Goal: Information Seeking & Learning: Learn about a topic

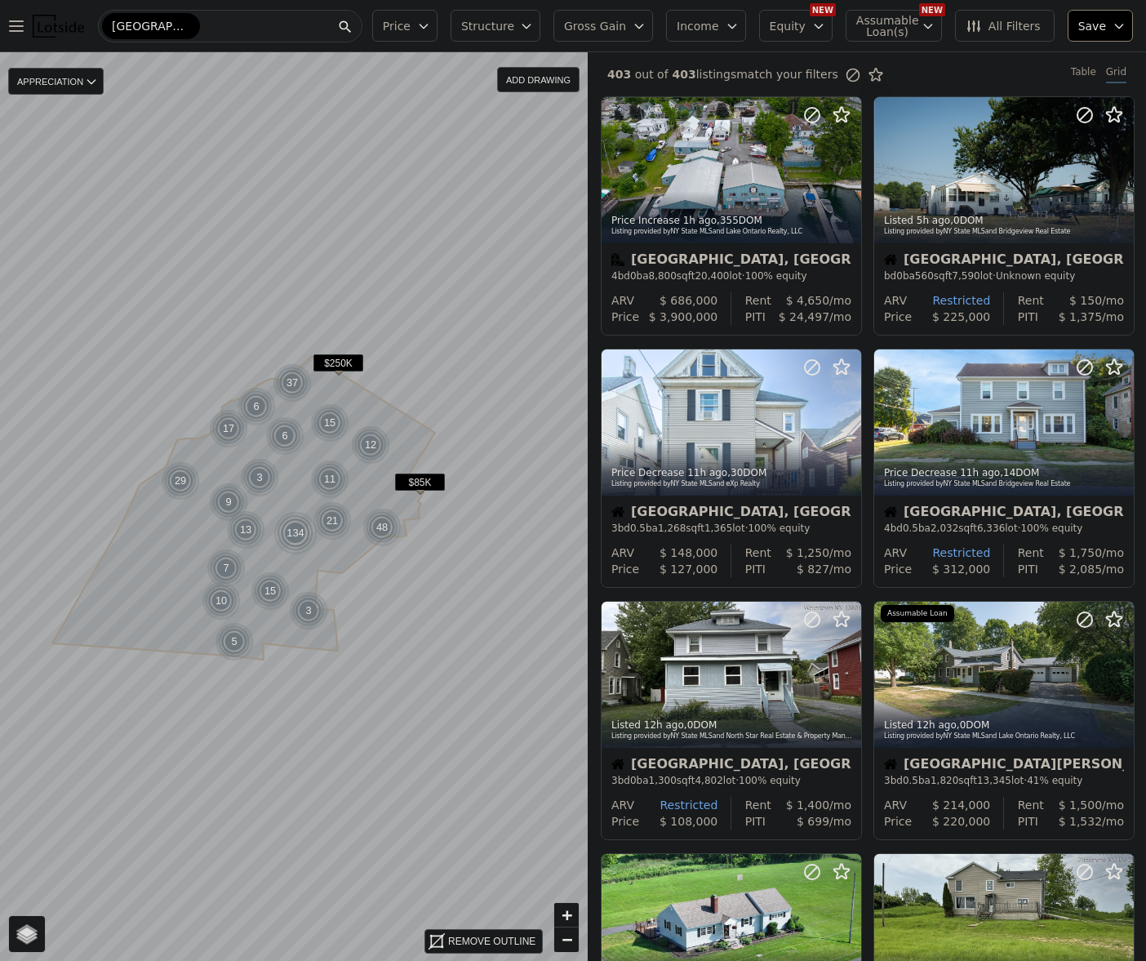
click at [247, 29] on div "[GEOGRAPHIC_DATA]-[GEOGRAPHIC_DATA]" at bounding box center [230, 26] width 265 height 33
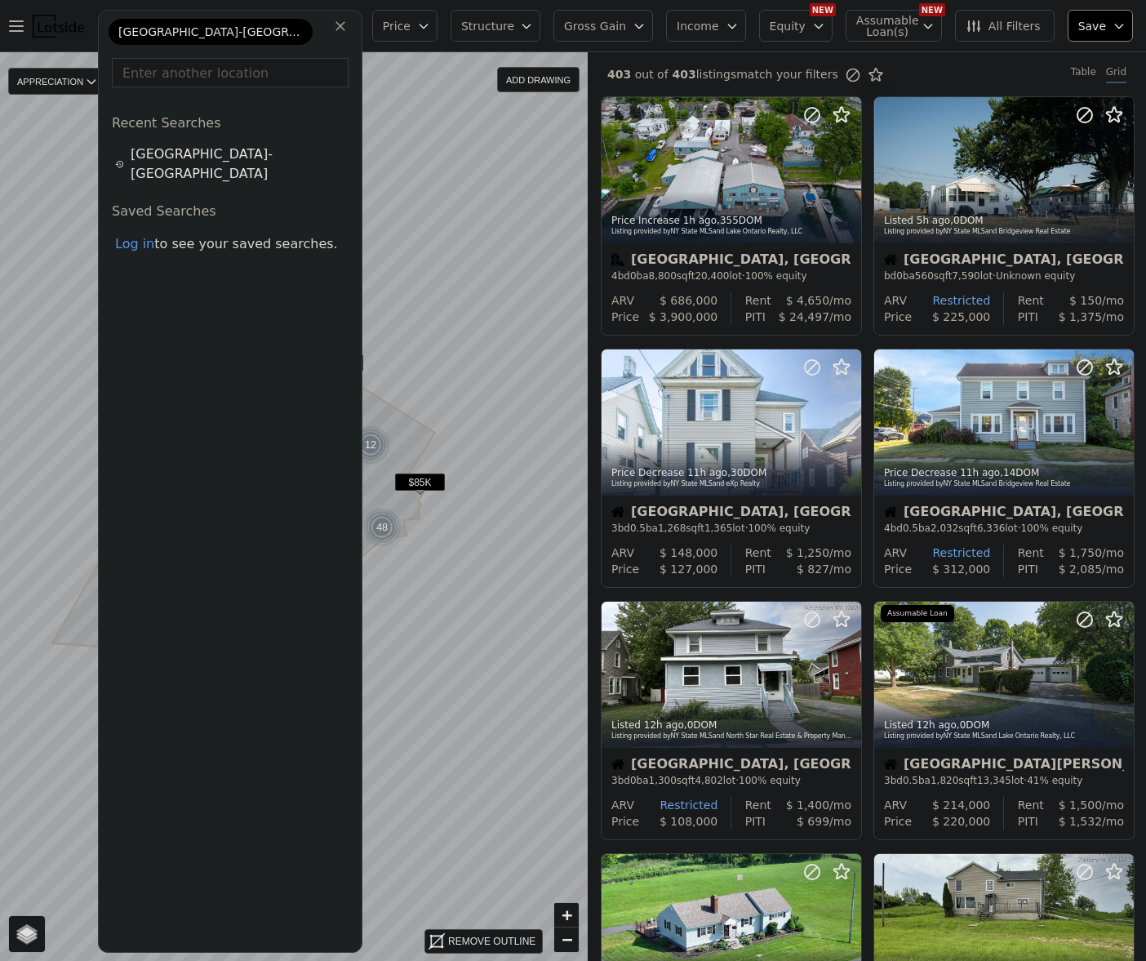
click at [209, 69] on input "text" at bounding box center [230, 72] width 237 height 29
paste input "[STREET_ADDRESS]"
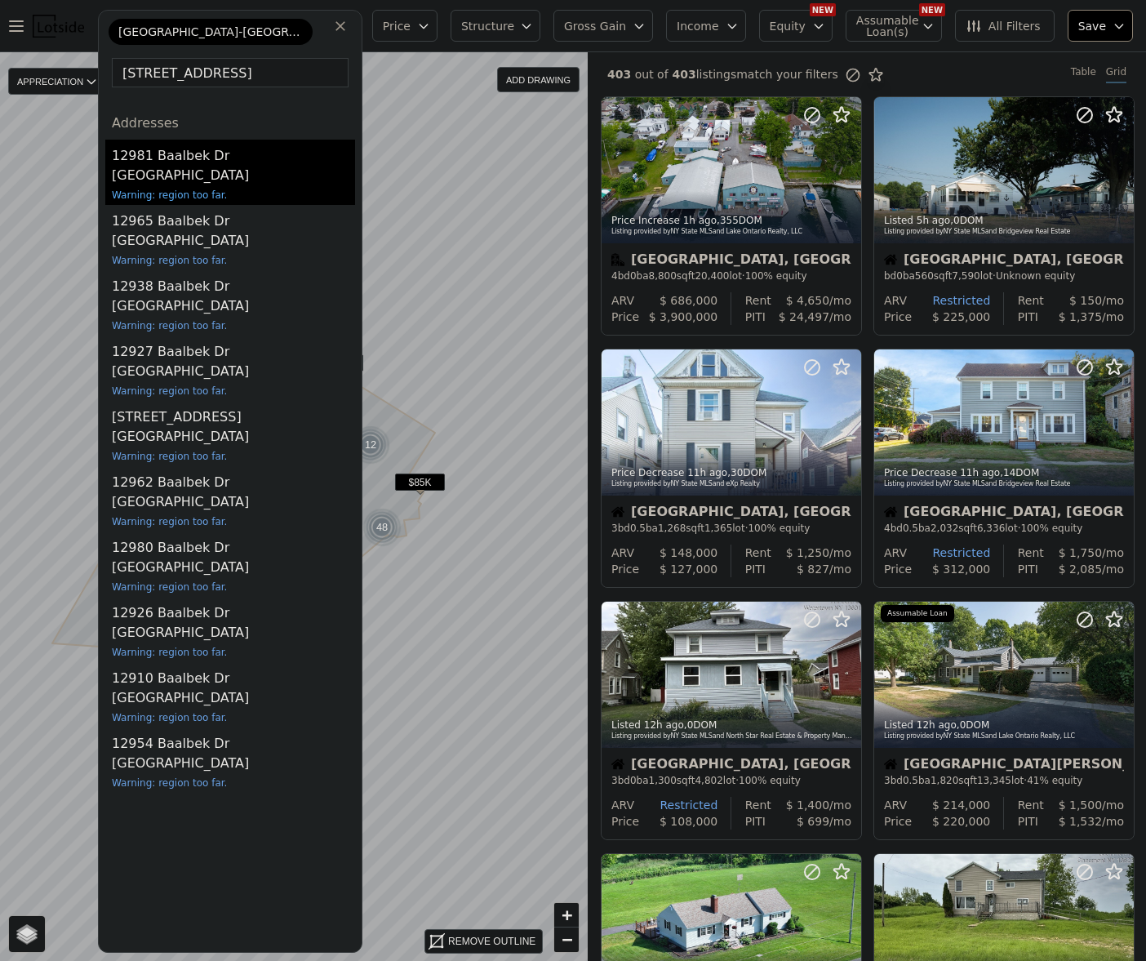
type input "[STREET_ADDRESS]"
click at [178, 178] on div "[GEOGRAPHIC_DATA]" at bounding box center [233, 177] width 243 height 23
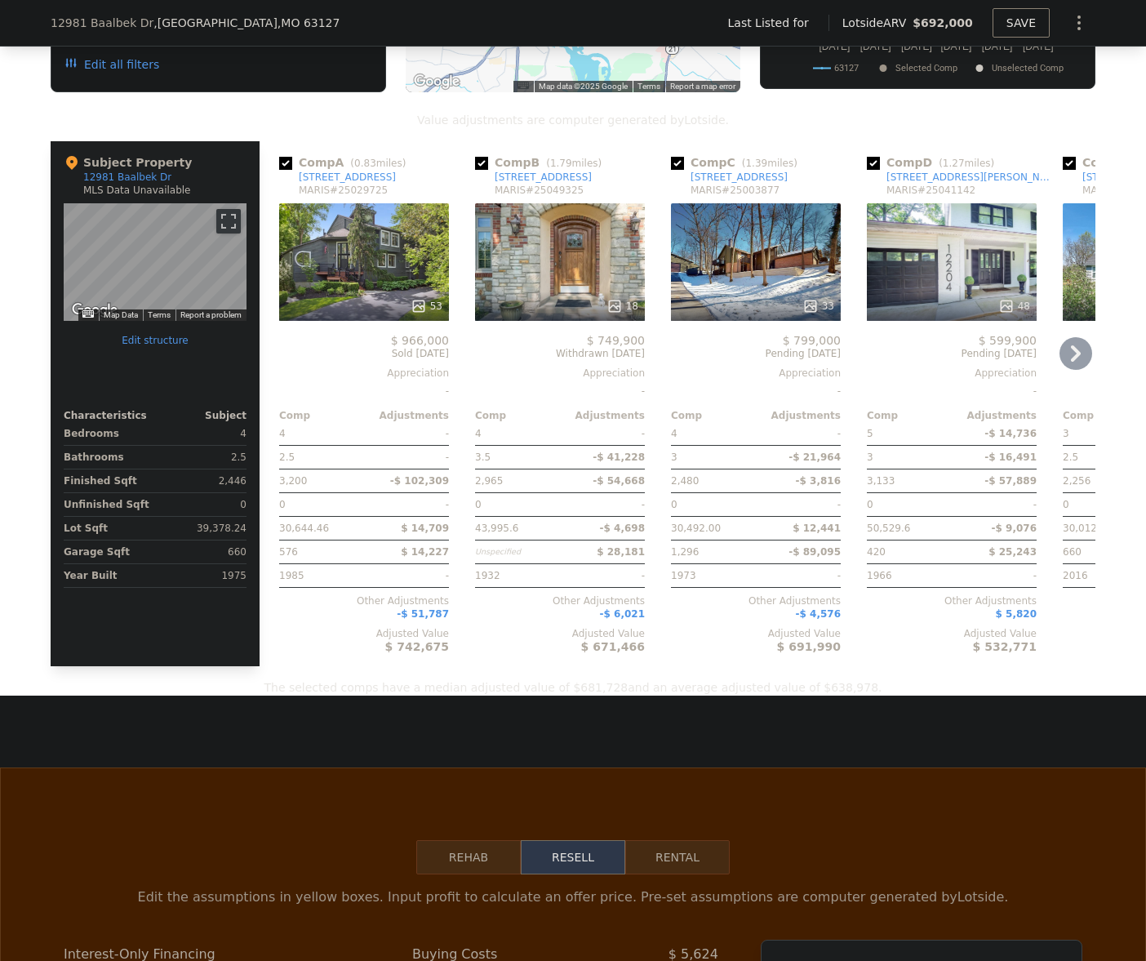
scroll to position [1306, 0]
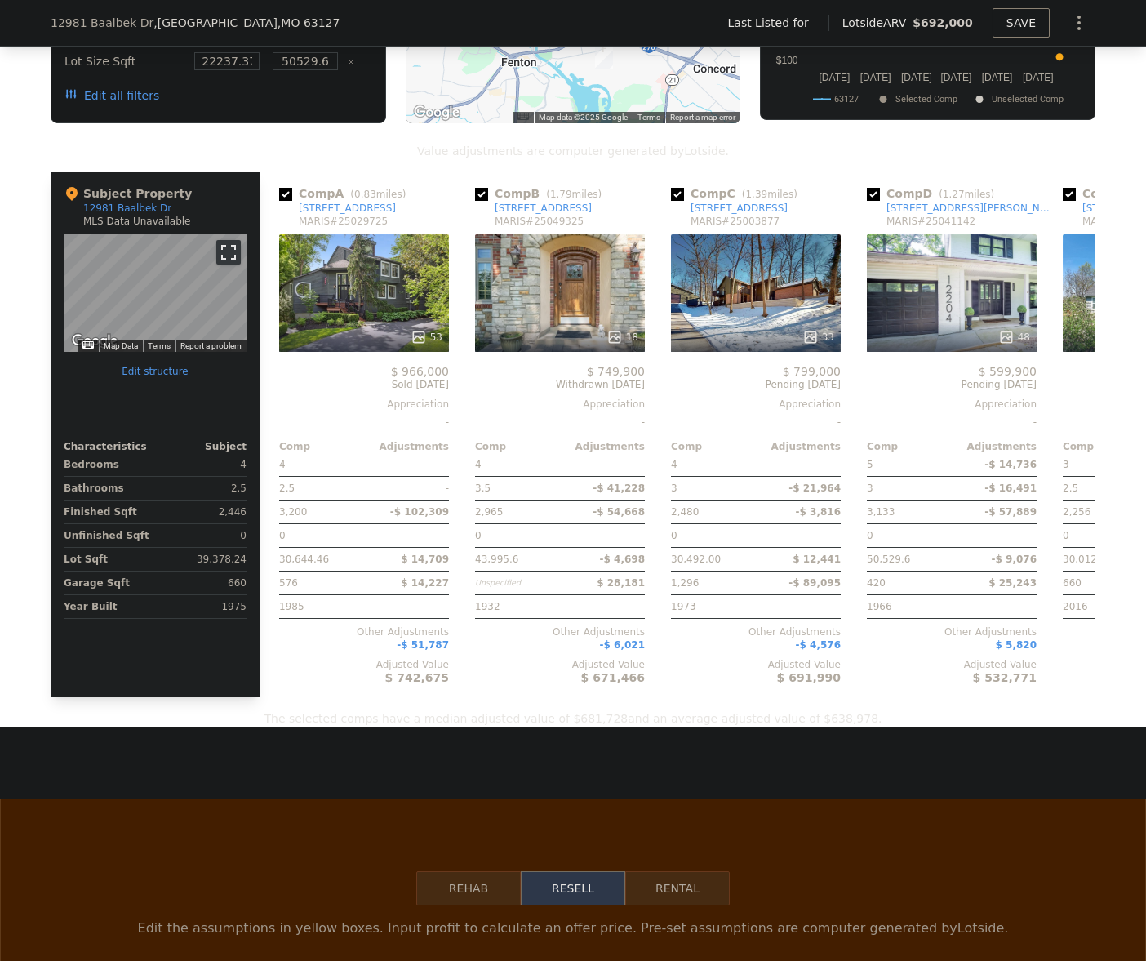
click at [220, 247] on button "Toggle fullscreen view" at bounding box center [228, 252] width 24 height 24
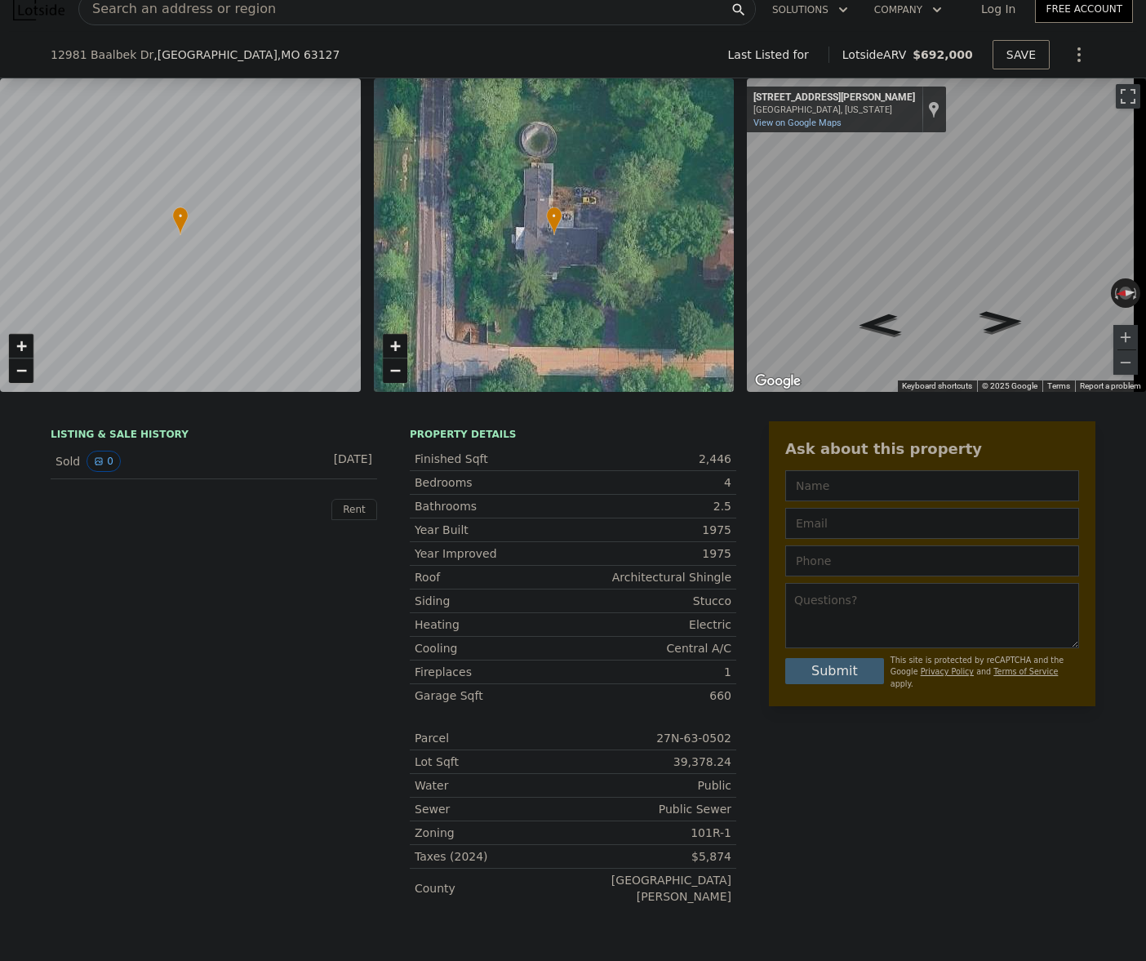
scroll to position [6, 0]
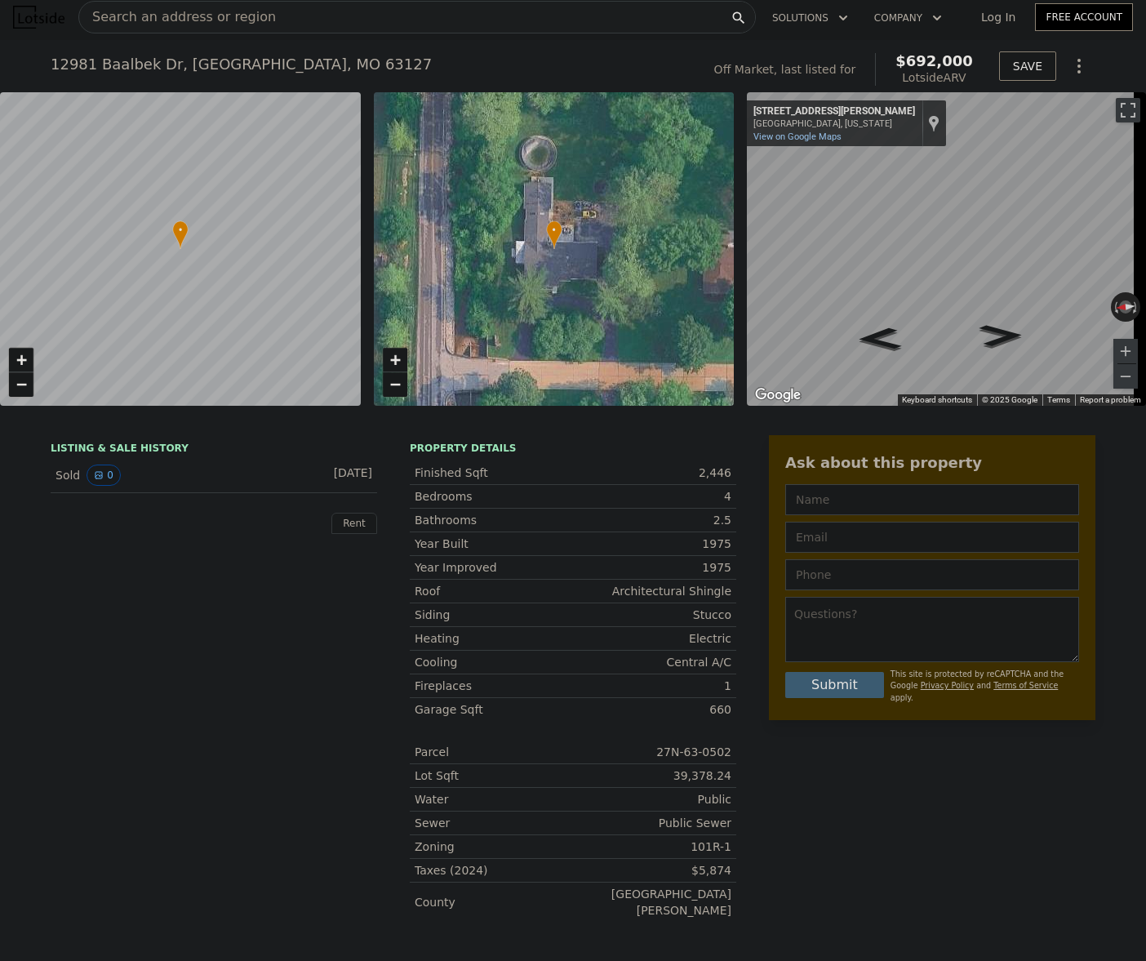
click at [56, 486] on div "Sold 0" at bounding box center [128, 475] width 145 height 21
click at [309, 480] on div "[DATE]" at bounding box center [336, 475] width 73 height 21
click at [96, 478] on icon "View historical data" at bounding box center [99, 475] width 7 height 7
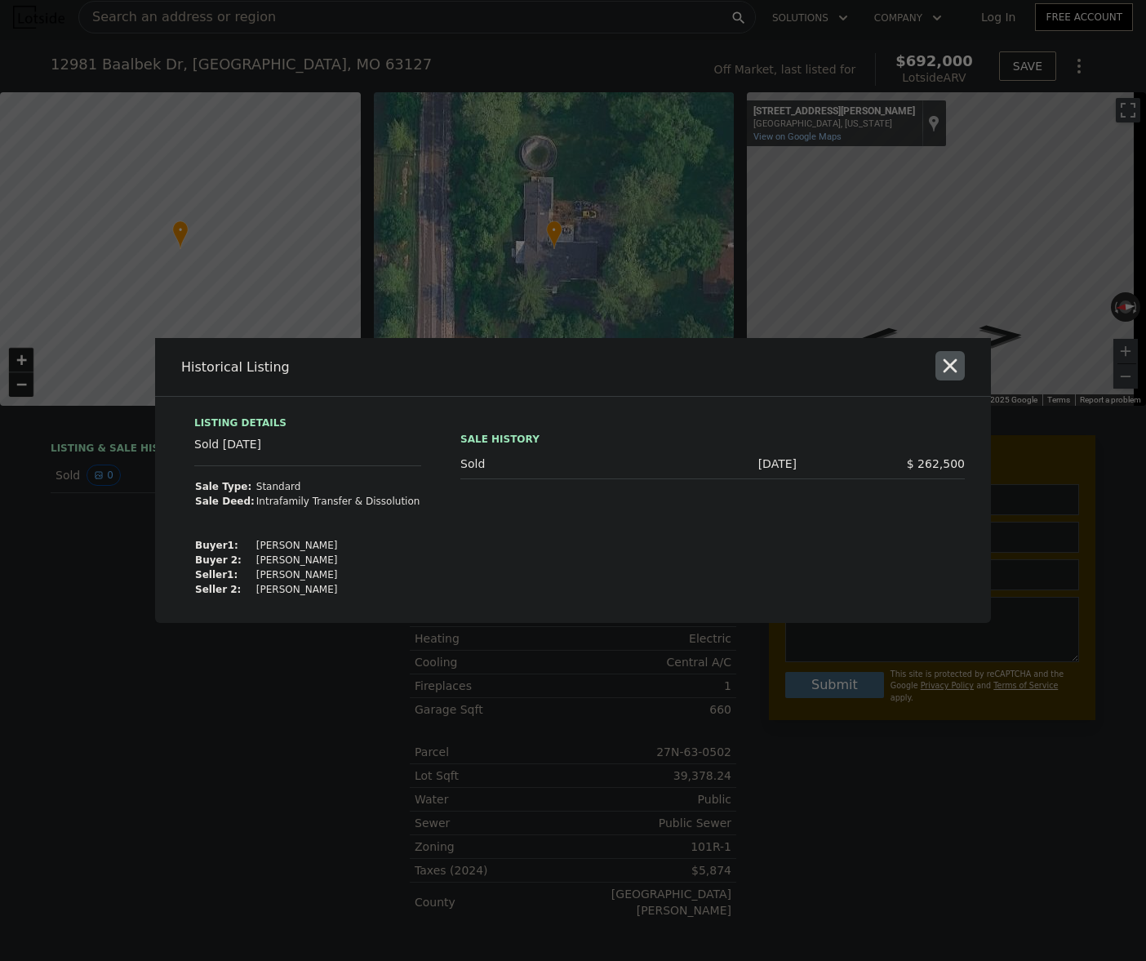
click at [954, 359] on icon "button" at bounding box center [950, 365] width 23 height 23
